Goal: Communication & Community: Connect with others

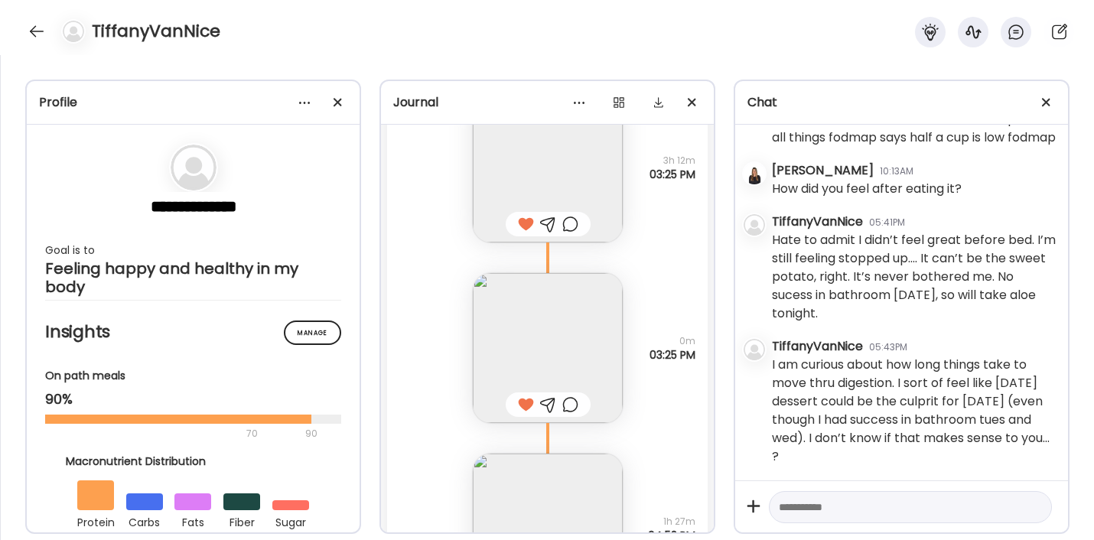
scroll to position [19394, 0]
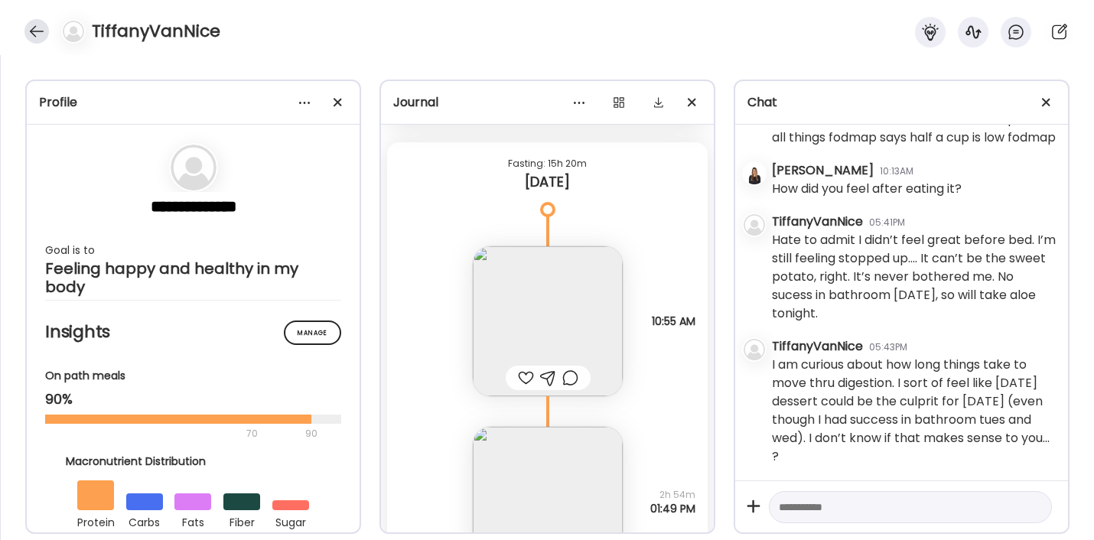
click at [33, 27] on div at bounding box center [36, 31] width 24 height 24
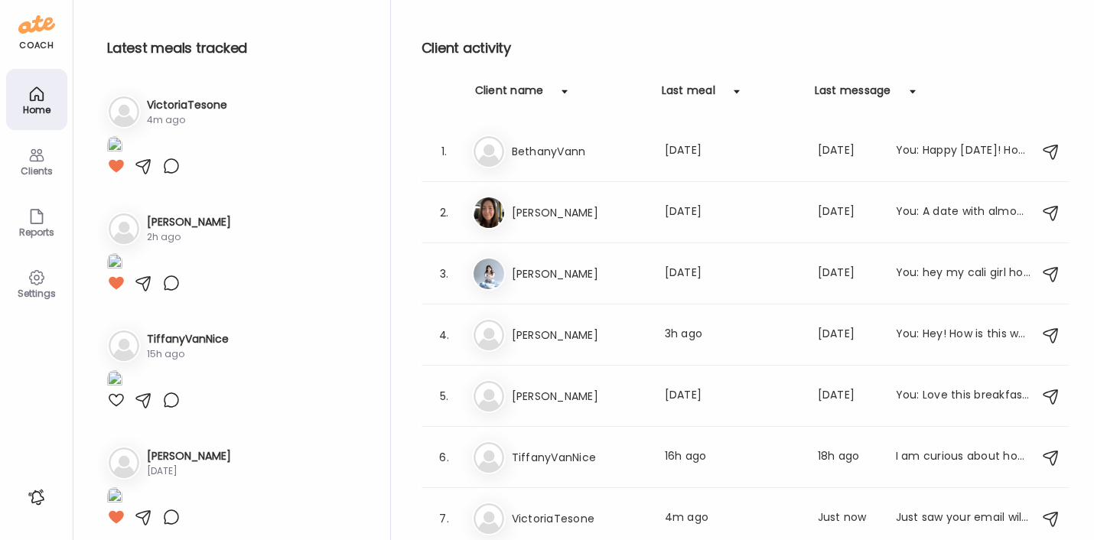
click at [122, 157] on img at bounding box center [114, 146] width 15 height 21
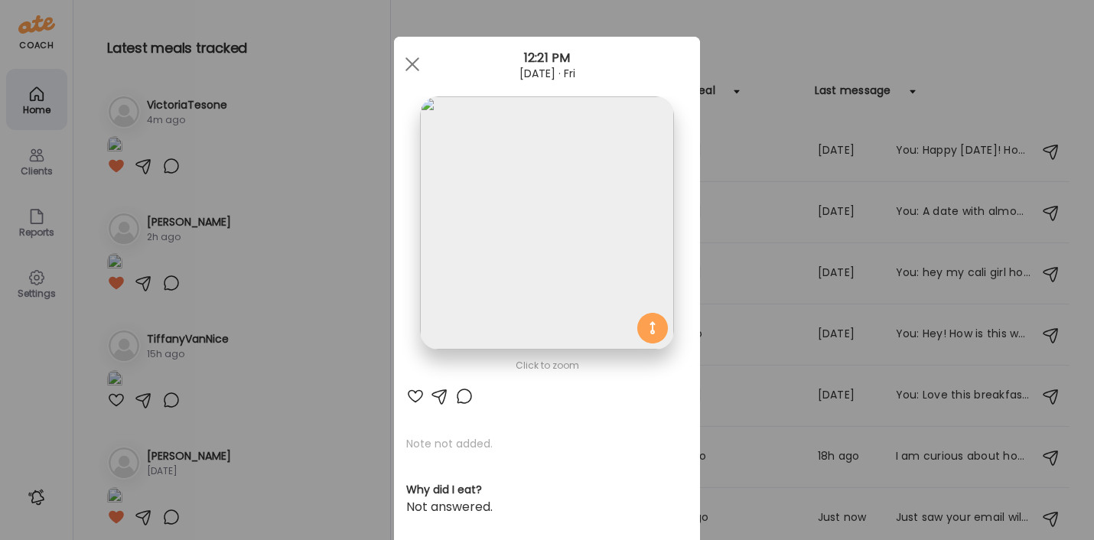
click at [411, 392] on div at bounding box center [415, 396] width 18 height 18
click at [411, 70] on span at bounding box center [412, 64] width 14 height 14
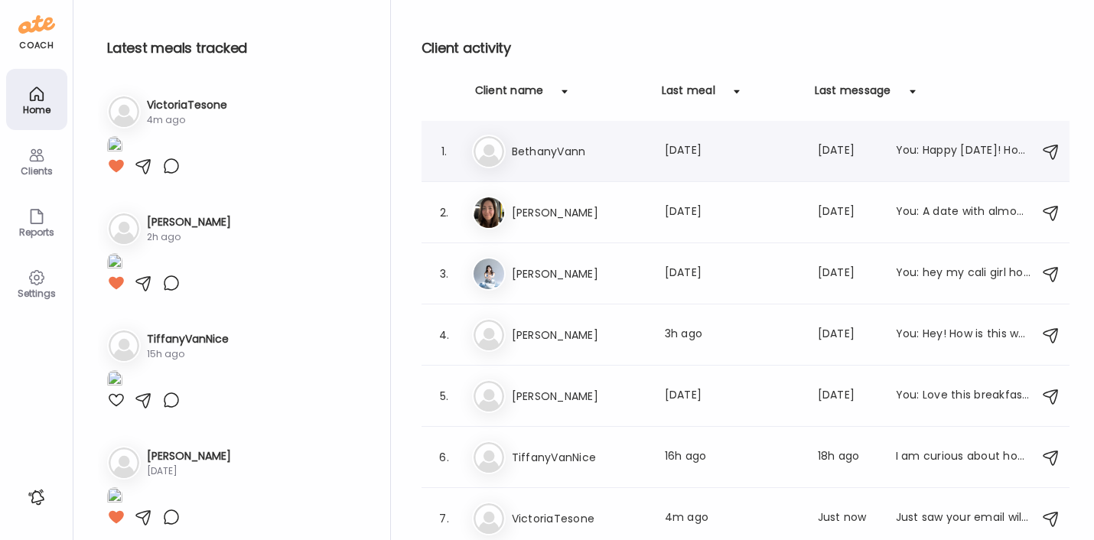
click at [566, 162] on div "Be BethanyVann Last meal: [DATE] Last message: [DATE] You: Happy [DATE]! How is…" at bounding box center [747, 152] width 551 height 34
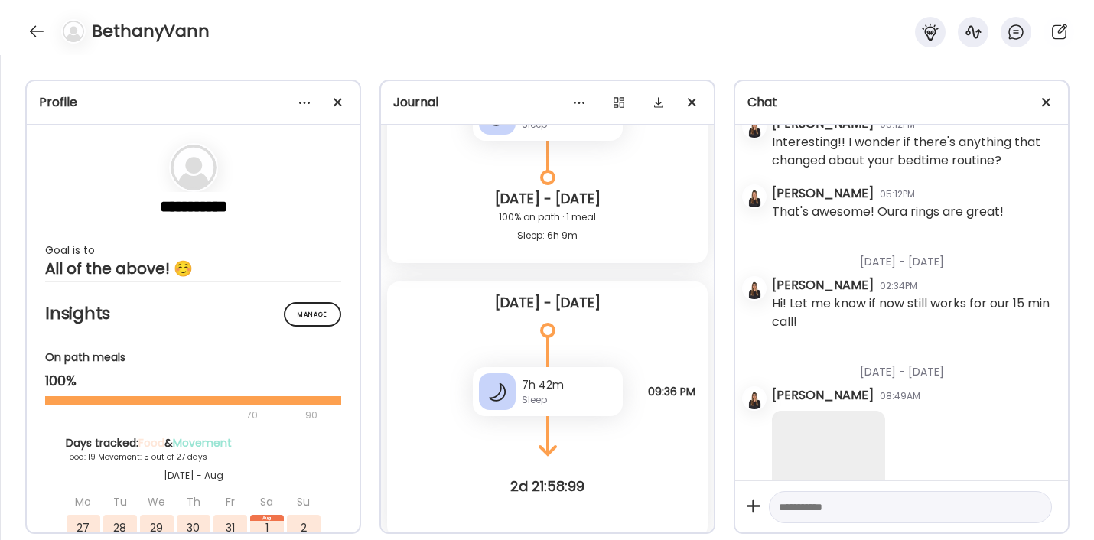
scroll to position [30922, 0]
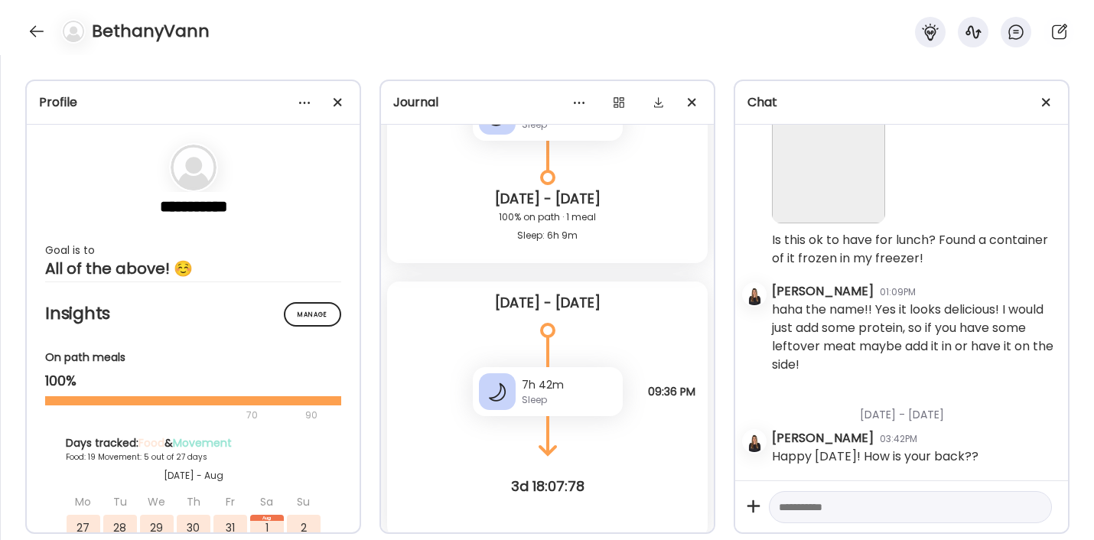
click at [866, 511] on textarea at bounding box center [897, 507] width 236 height 18
type textarea "**********"
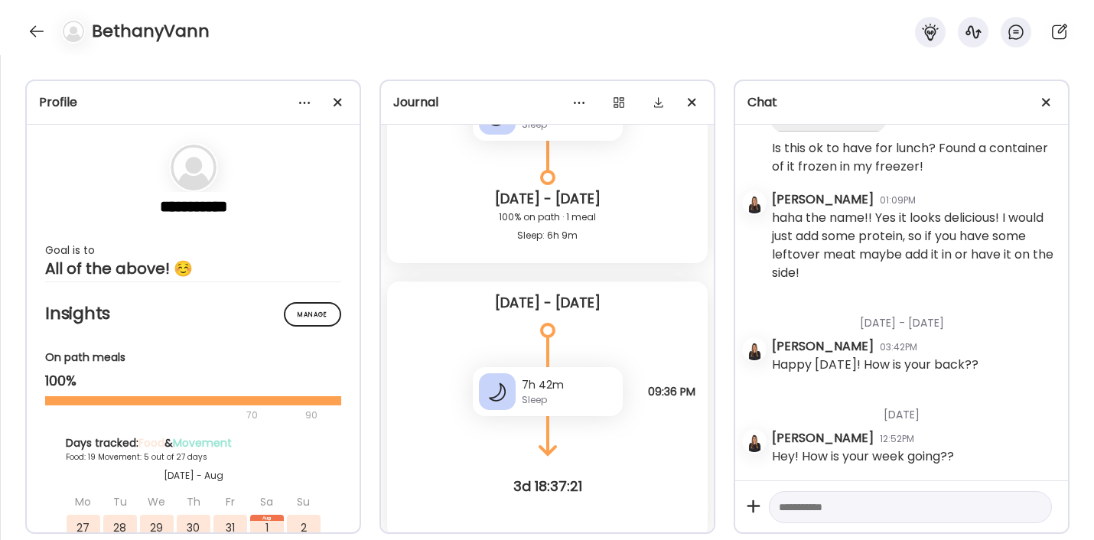
scroll to position [31014, 0]
click at [29, 28] on div at bounding box center [36, 31] width 24 height 24
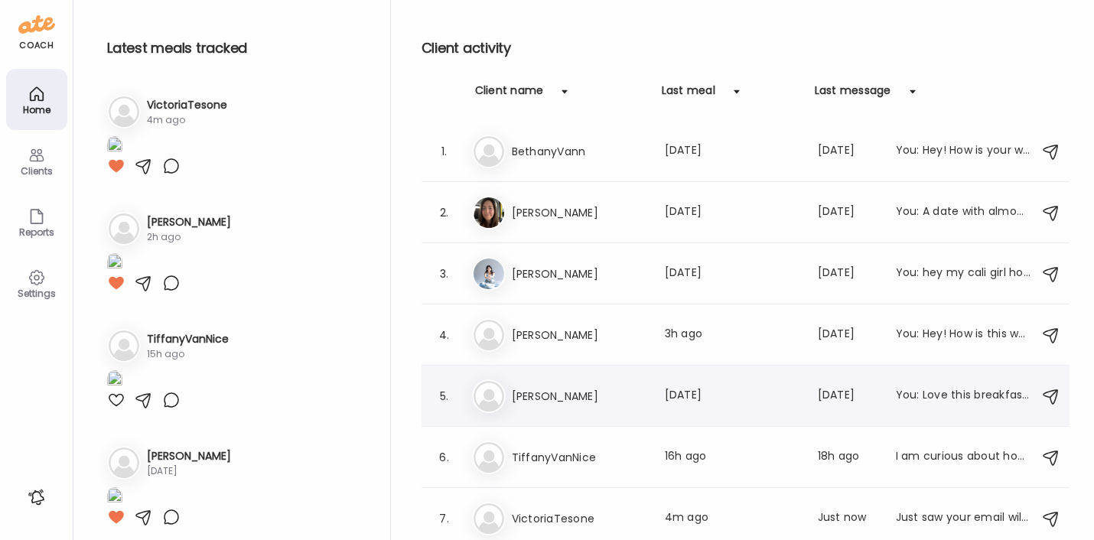
scroll to position [2, 0]
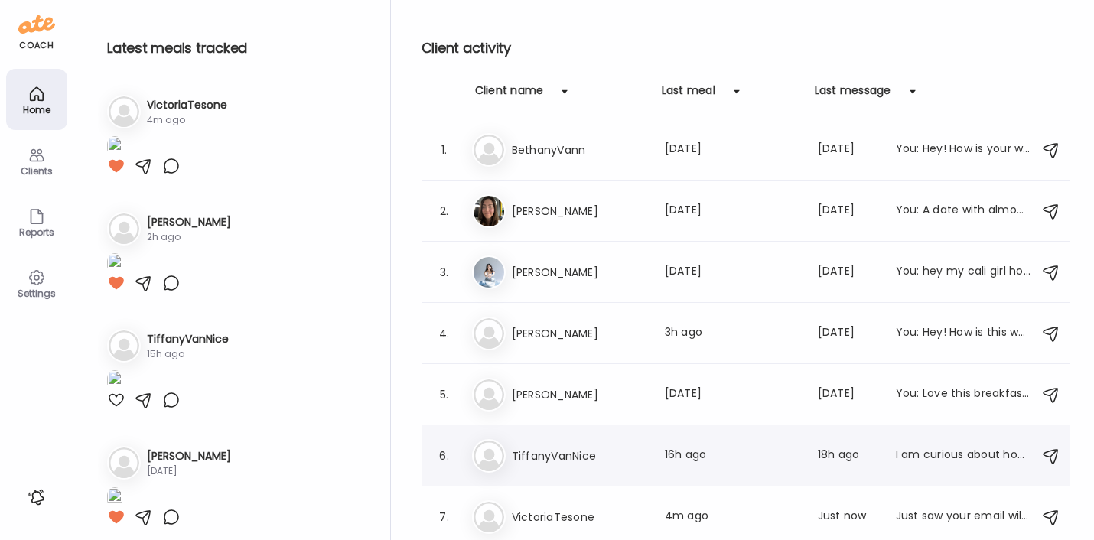
click at [558, 452] on h3 "TiffanyVanNice" at bounding box center [579, 456] width 135 height 18
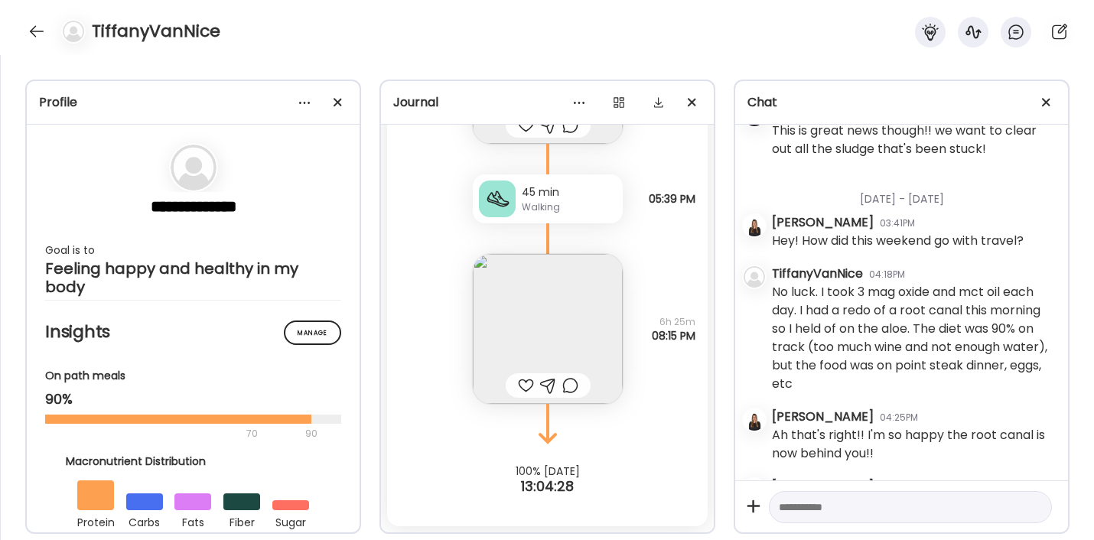
scroll to position [7622, 0]
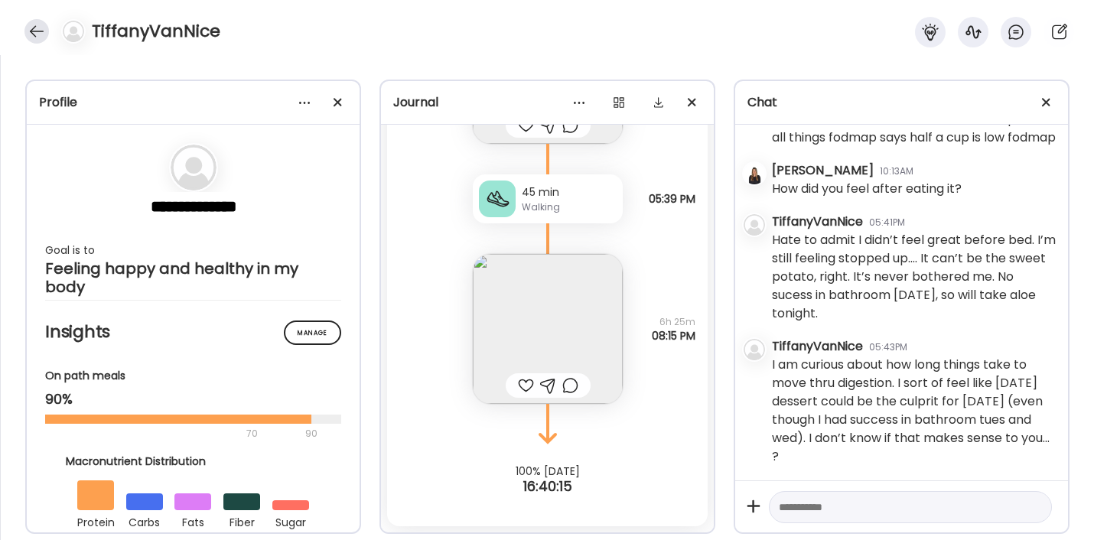
click at [39, 30] on div at bounding box center [36, 31] width 24 height 24
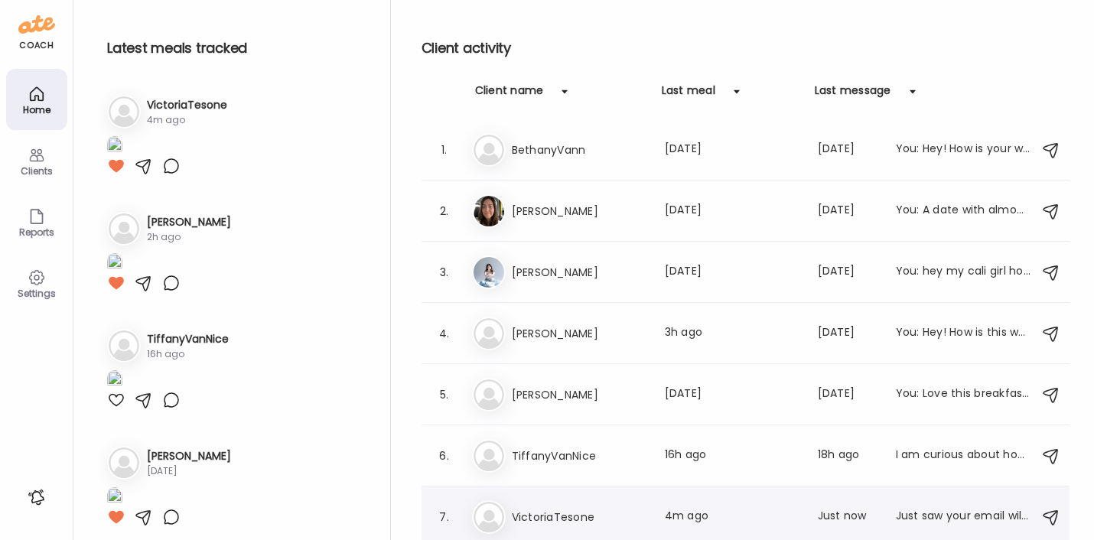
click at [554, 514] on h3 "VictoriaTesone" at bounding box center [579, 517] width 135 height 18
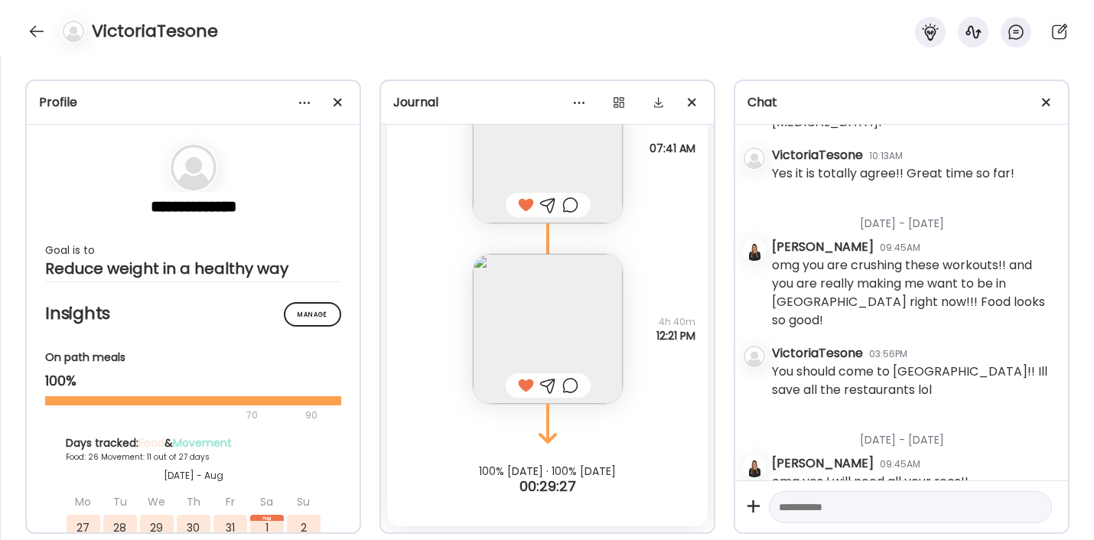
scroll to position [30245, 0]
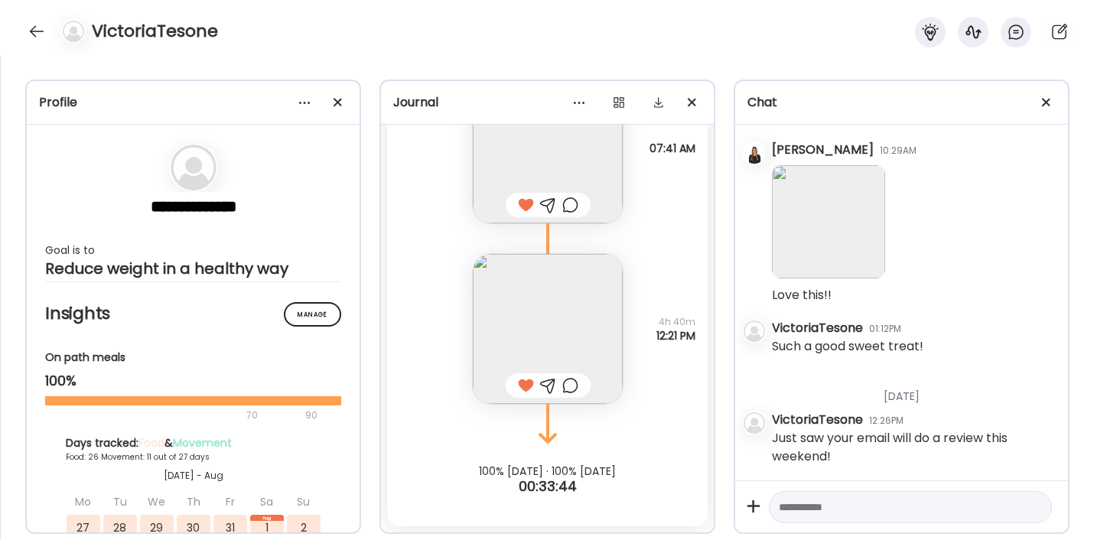
click at [882, 509] on textarea at bounding box center [897, 507] width 236 height 18
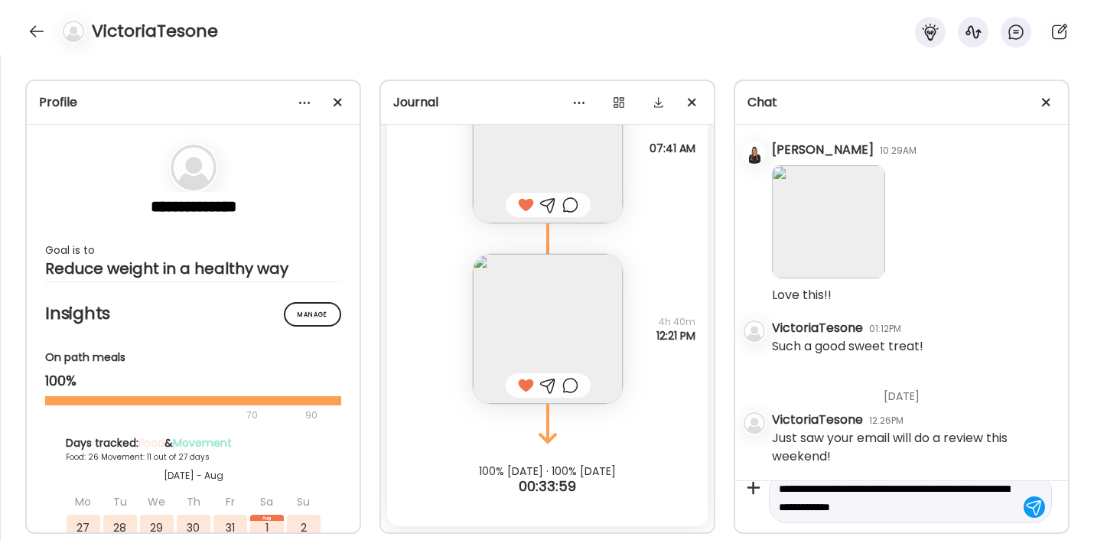
type textarea "**********"
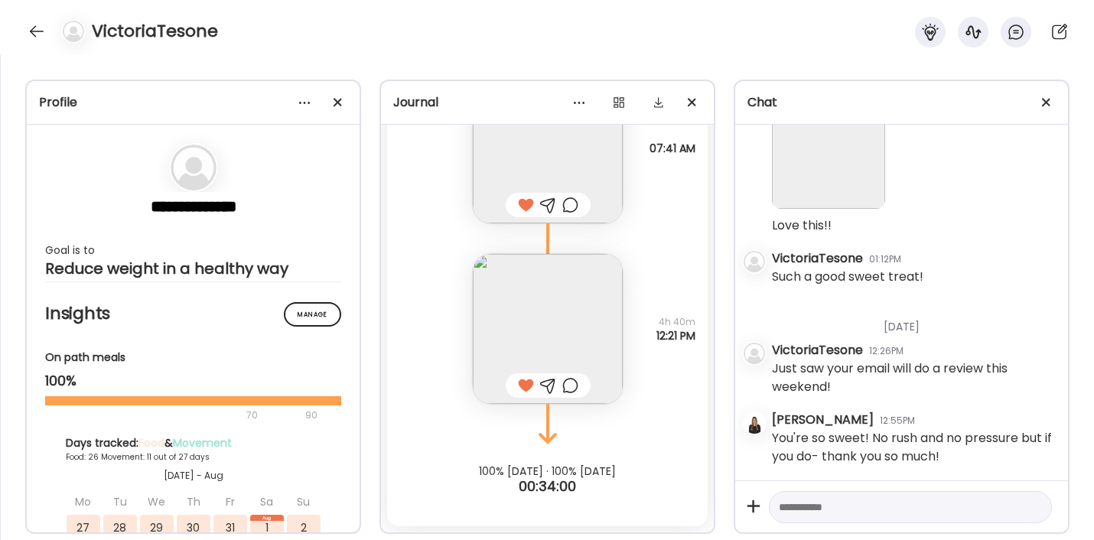
scroll to position [30314, 0]
click at [586, 334] on img at bounding box center [548, 329] width 150 height 150
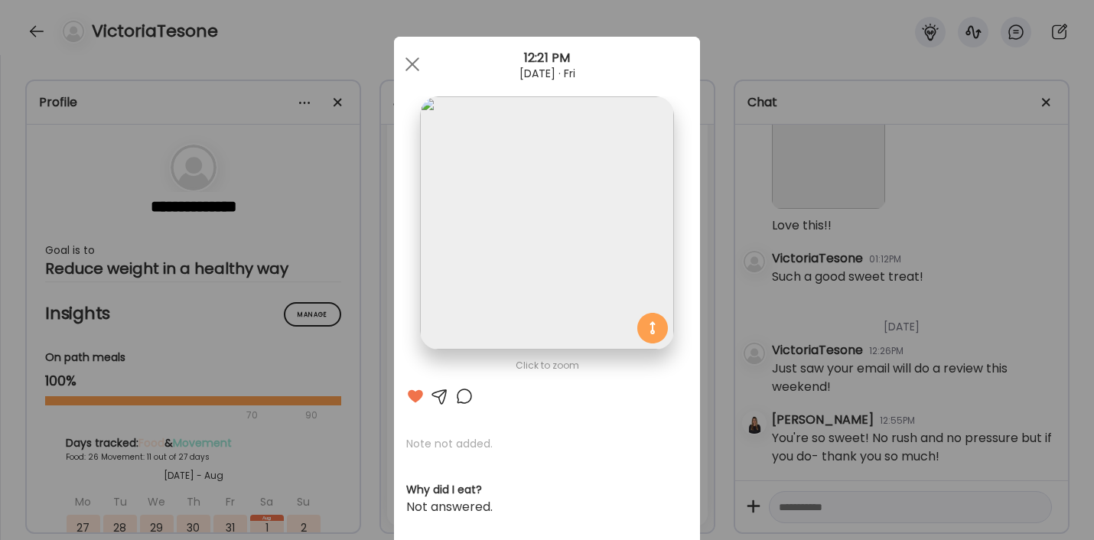
click at [434, 391] on div at bounding box center [440, 396] width 18 height 18
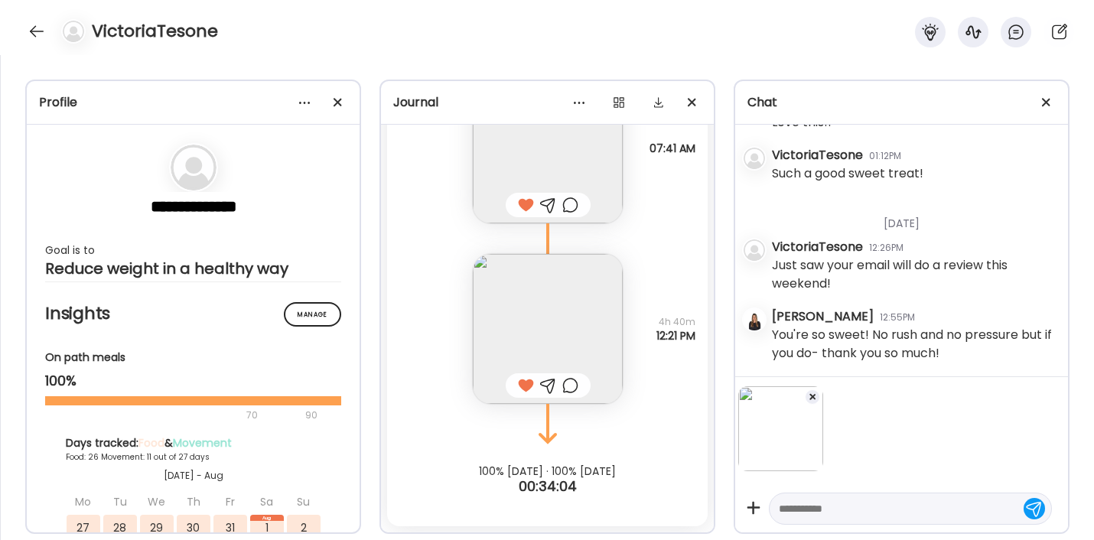
scroll to position [30412, 0]
click at [824, 516] on textarea at bounding box center [897, 508] width 236 height 18
type textarea "**********"
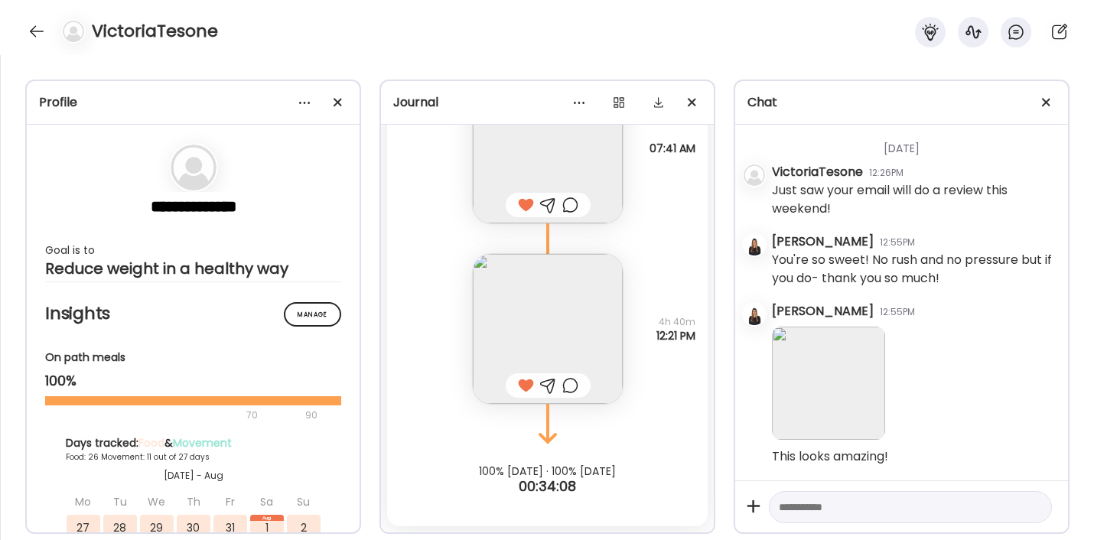
scroll to position [30493, 0]
click at [31, 28] on div at bounding box center [36, 31] width 24 height 24
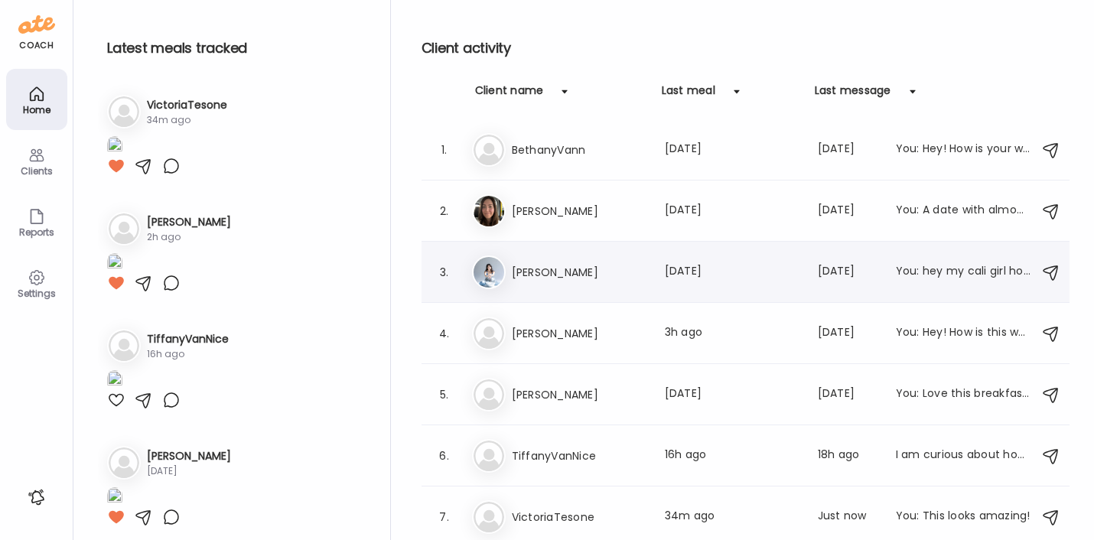
scroll to position [0, 0]
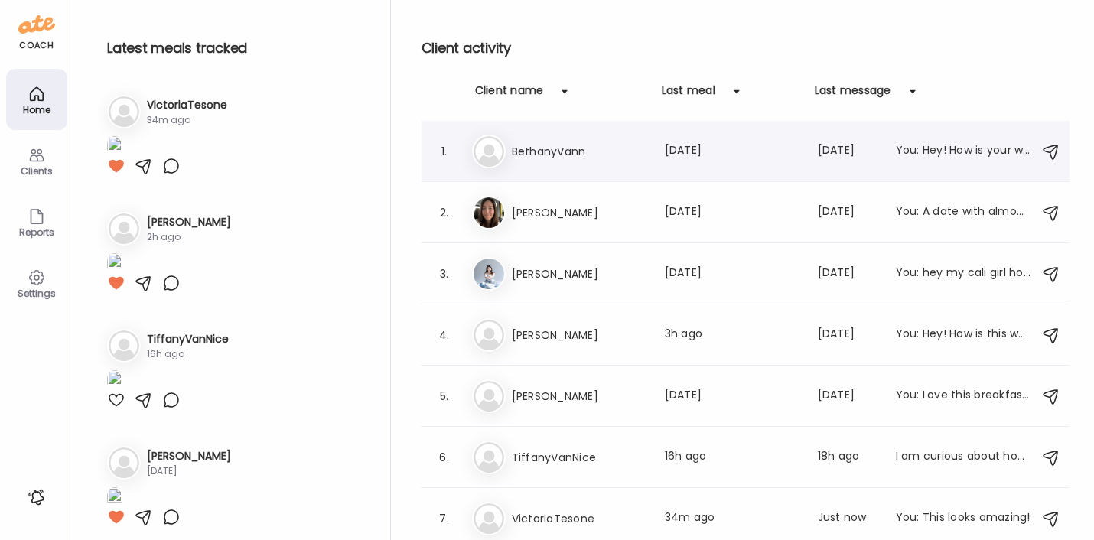
click at [561, 149] on h3 "BethanyVann" at bounding box center [579, 151] width 135 height 18
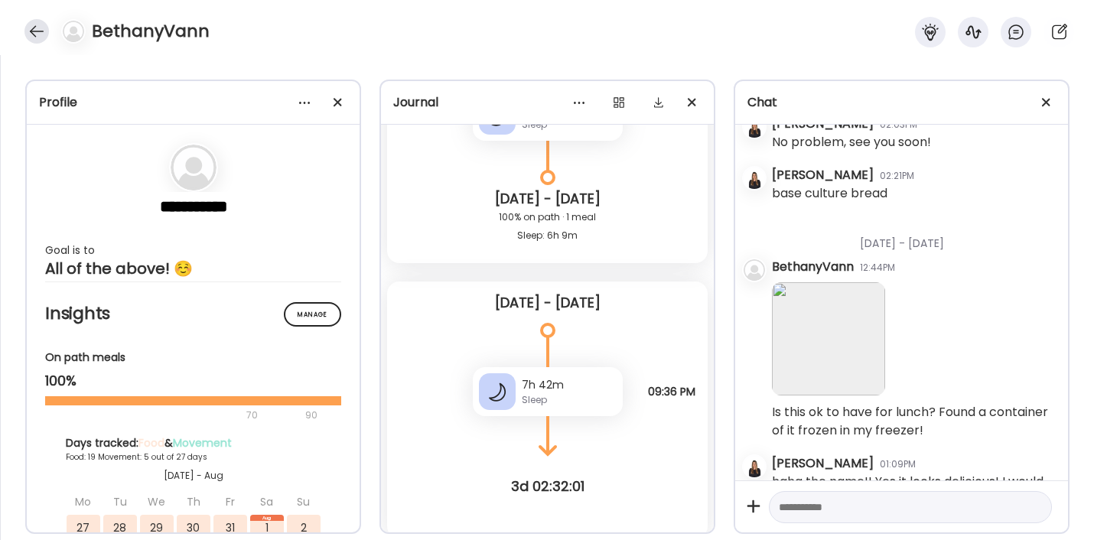
scroll to position [31014, 0]
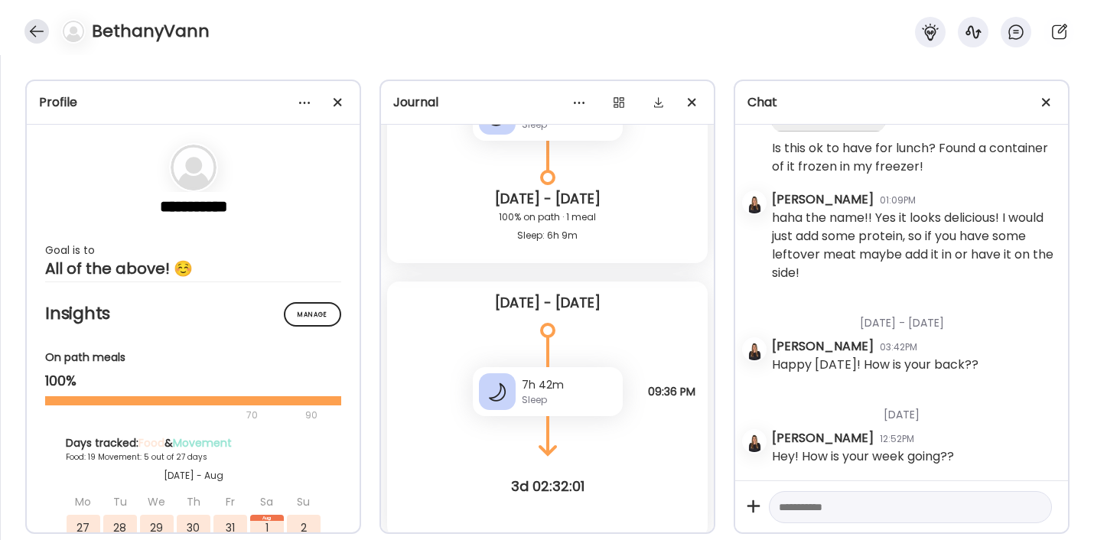
click at [32, 22] on div at bounding box center [36, 31] width 24 height 24
